Goal: Browse casually

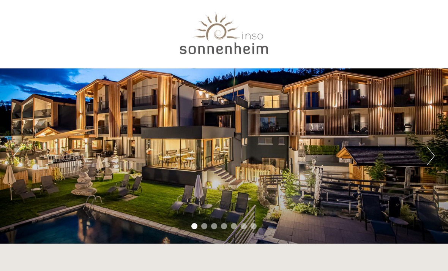
click at [432, 152] on button "Next" at bounding box center [431, 155] width 8 height 19
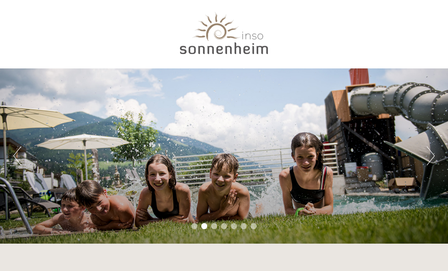
click at [429, 156] on button "Next" at bounding box center [431, 155] width 8 height 19
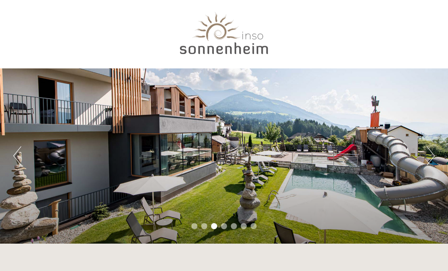
click at [13, 158] on button "Previous" at bounding box center [17, 155] width 8 height 19
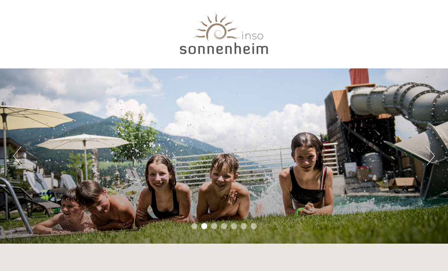
click at [20, 151] on button "Previous" at bounding box center [17, 155] width 8 height 19
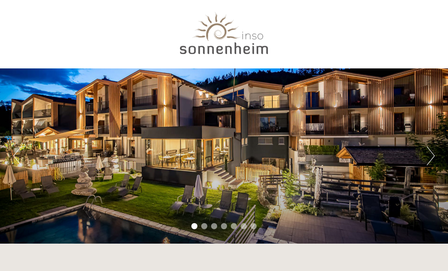
click at [430, 154] on button "Next" at bounding box center [431, 155] width 8 height 19
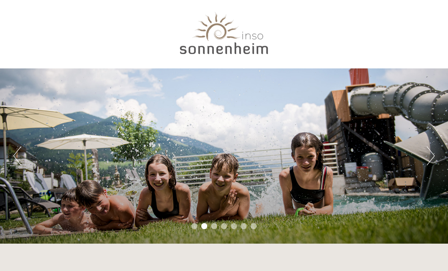
click at [430, 157] on button "Next" at bounding box center [431, 155] width 8 height 19
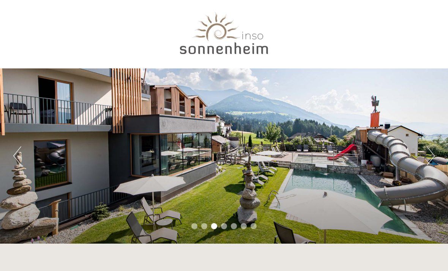
click at [435, 155] on button "Next" at bounding box center [431, 155] width 8 height 19
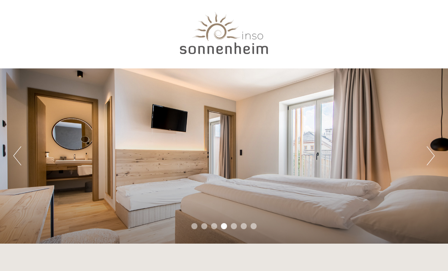
click at [429, 155] on button "Next" at bounding box center [431, 155] width 8 height 19
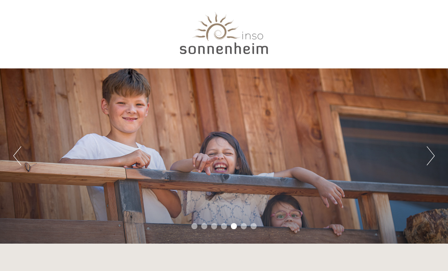
click at [430, 155] on button "Next" at bounding box center [431, 155] width 8 height 19
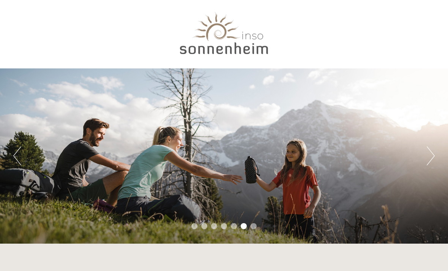
click at [429, 155] on button "Next" at bounding box center [431, 155] width 8 height 19
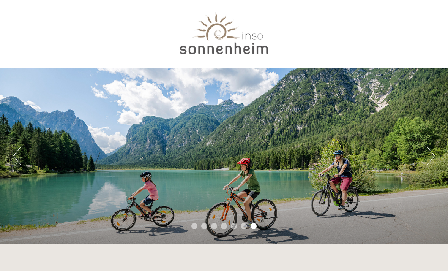
click at [427, 157] on button "Next" at bounding box center [431, 155] width 8 height 19
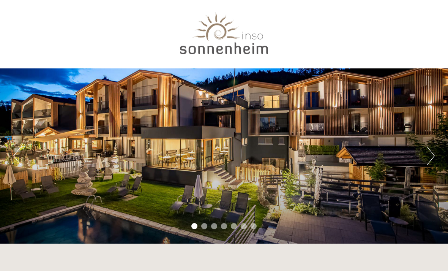
click at [427, 158] on button "Next" at bounding box center [431, 155] width 8 height 19
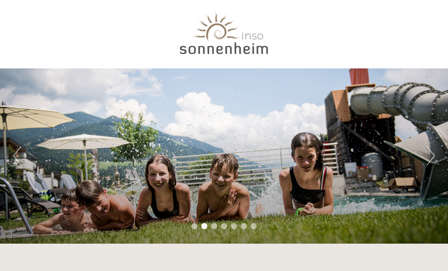
click at [429, 157] on button "Next" at bounding box center [431, 155] width 8 height 19
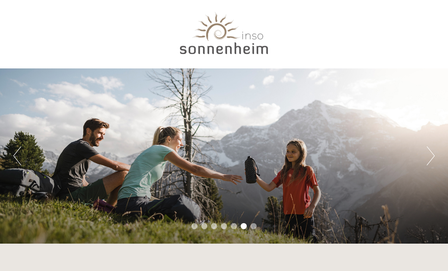
click at [217, 46] on div at bounding box center [223, 35] width 349 height 62
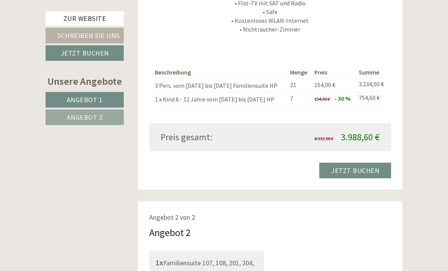
scroll to position [784, 0]
